Goal: Find specific page/section: Find specific page/section

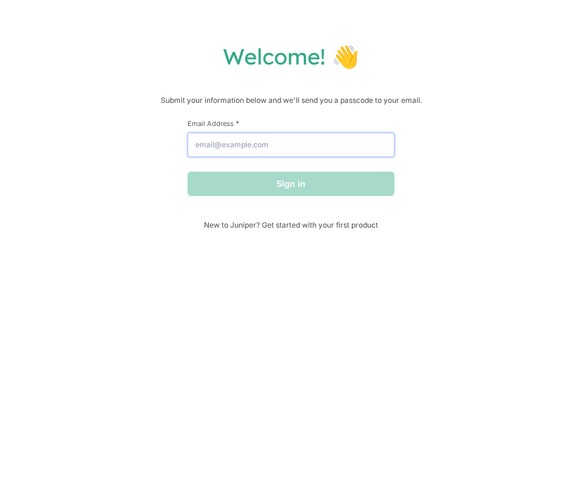
click at [272, 143] on input "Email Address *" at bounding box center [291, 145] width 207 height 24
type input "[PERSON_NAME][EMAIL_ADDRESS][DOMAIN_NAME]"
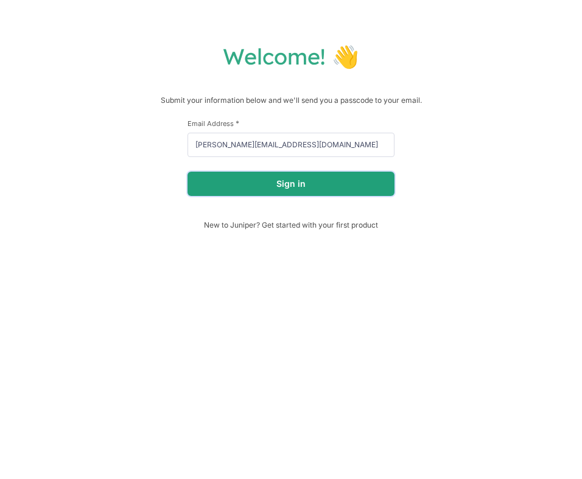
click at [267, 192] on button "Sign in" at bounding box center [291, 184] width 207 height 24
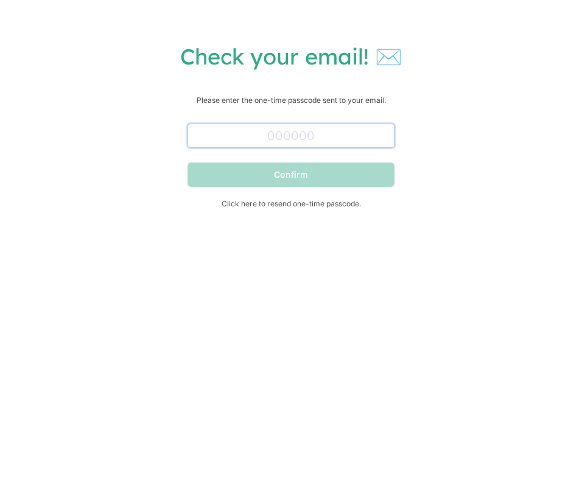
click at [311, 142] on input "text" at bounding box center [291, 136] width 207 height 24
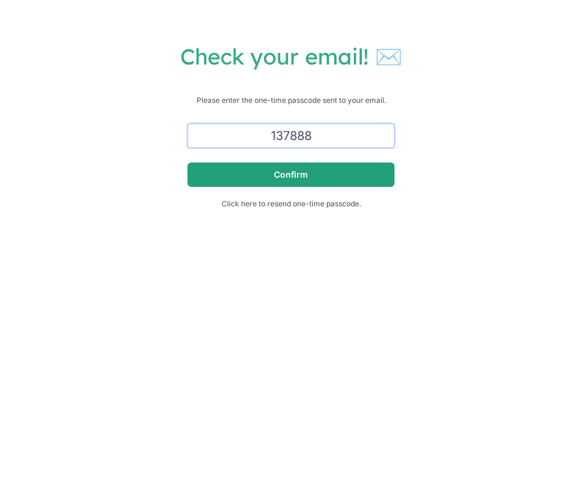
type input "137888"
click at [311, 175] on button "Confirm" at bounding box center [291, 175] width 207 height 24
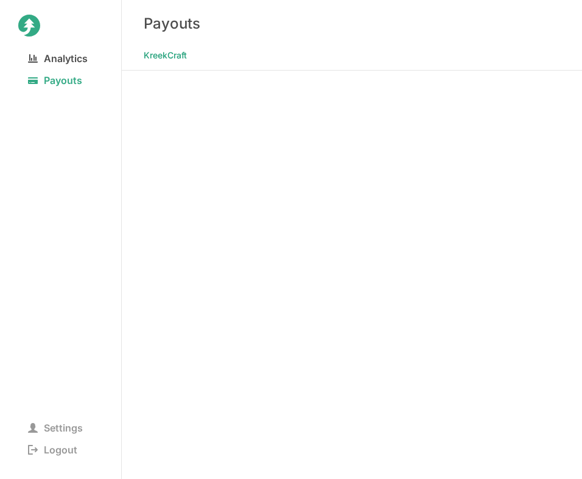
click at [73, 52] on span "Analytics" at bounding box center [57, 58] width 79 height 17
